Goal: Navigation & Orientation: Find specific page/section

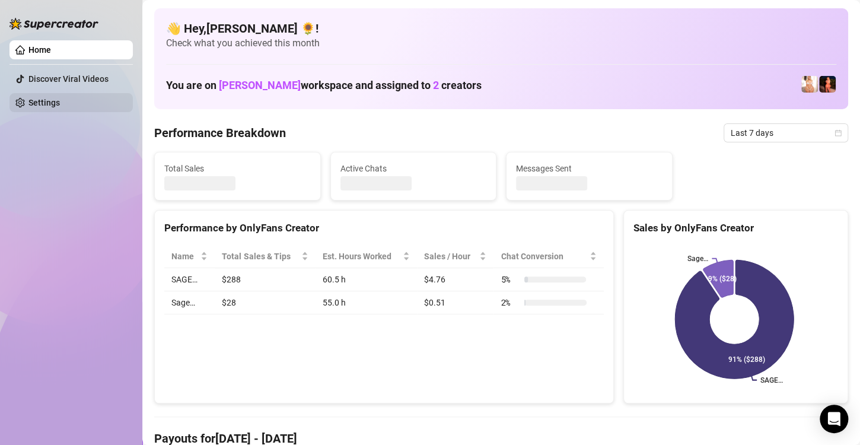
click at [60, 104] on link "Settings" at bounding box center [43, 102] width 31 height 9
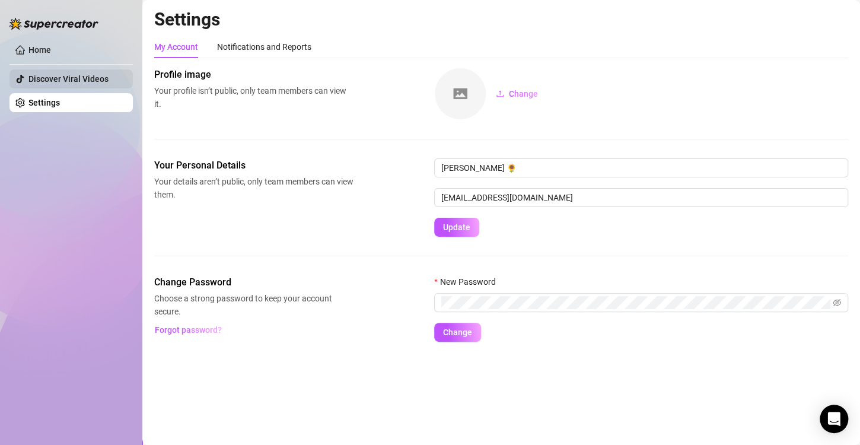
click at [80, 80] on link "Discover Viral Videos" at bounding box center [68, 78] width 80 height 9
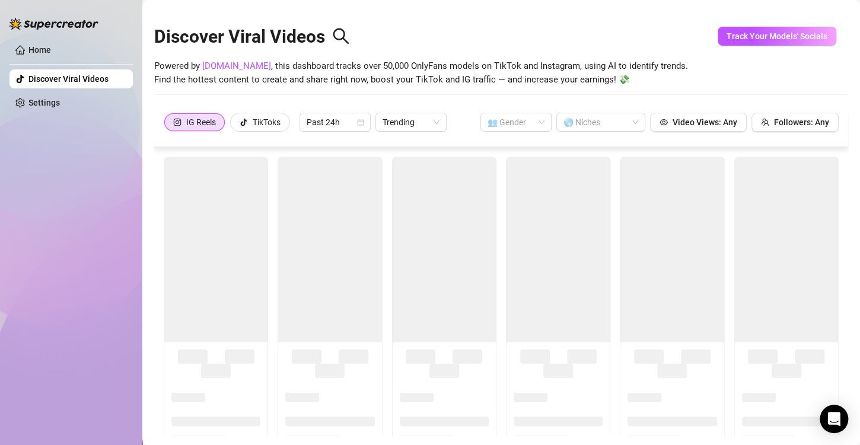
click at [69, 61] on ul "Home Discover Viral Videos Settings" at bounding box center [70, 76] width 123 height 81
click at [28, 45] on link "Home" at bounding box center [39, 49] width 23 height 9
